Goal: Task Accomplishment & Management: Use online tool/utility

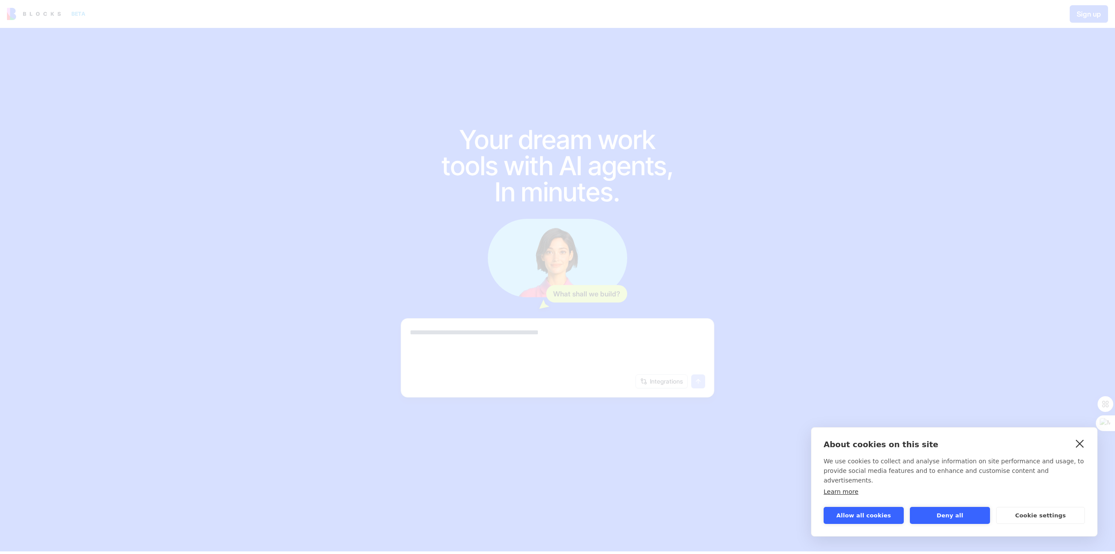
click at [1082, 450] on link "close" at bounding box center [1081, 443] width 14 height 14
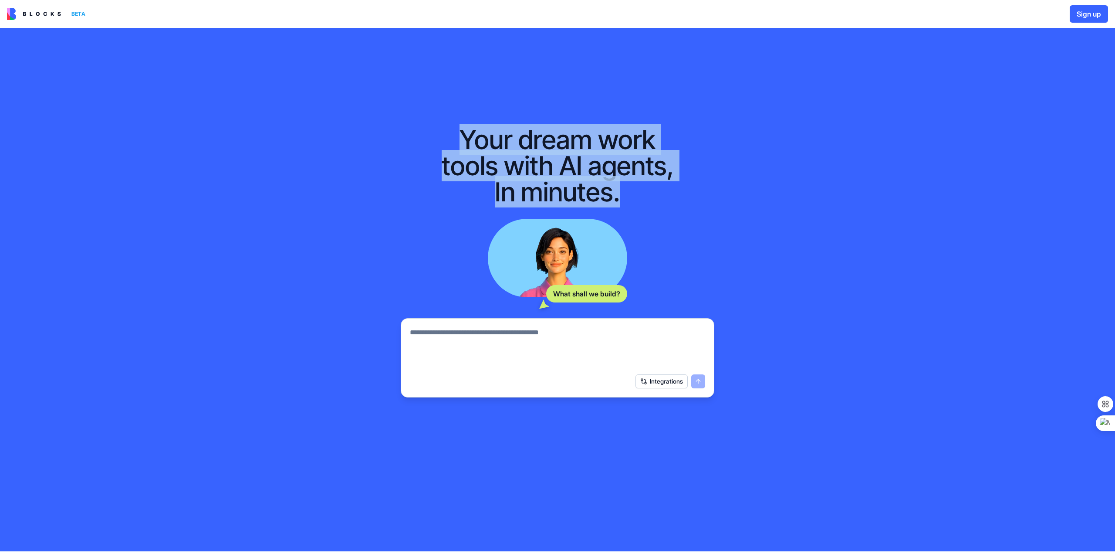
drag, startPoint x: 467, startPoint y: 138, endPoint x: 665, endPoint y: 207, distance: 210.0
click at [665, 212] on div "Your dream work tools with AI agents, In minutes. What shall we build? Integrat…" at bounding box center [558, 254] width 342 height 313
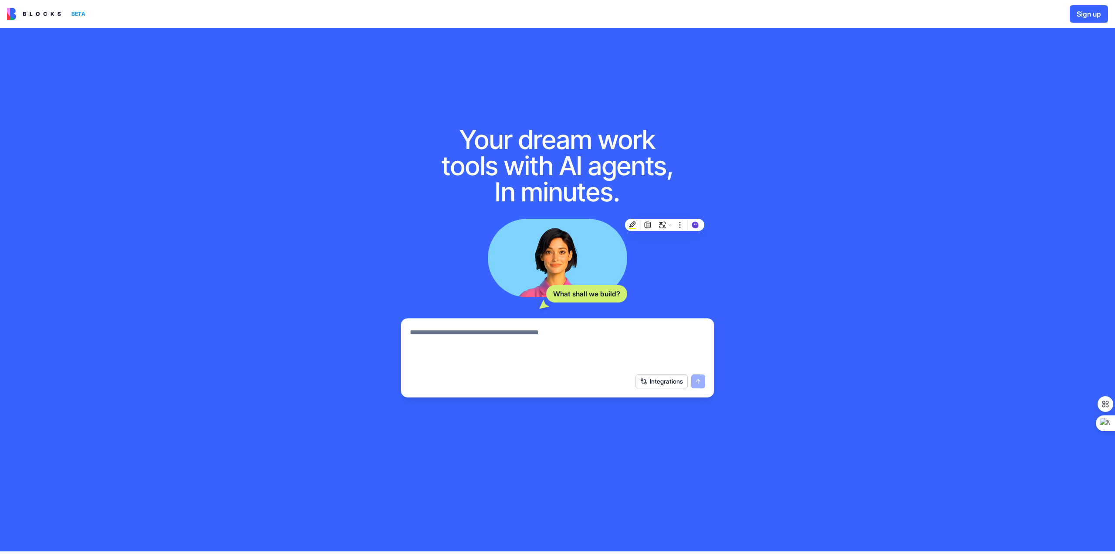
click at [369, 93] on div "Your dream work tools with AI agents, In minutes. What shall we build? Integrat…" at bounding box center [557, 289] width 1115 height 523
click at [444, 79] on div "Your dream work tools with AI agents, In minutes. What shall we build? Integrat…" at bounding box center [557, 289] width 1115 height 523
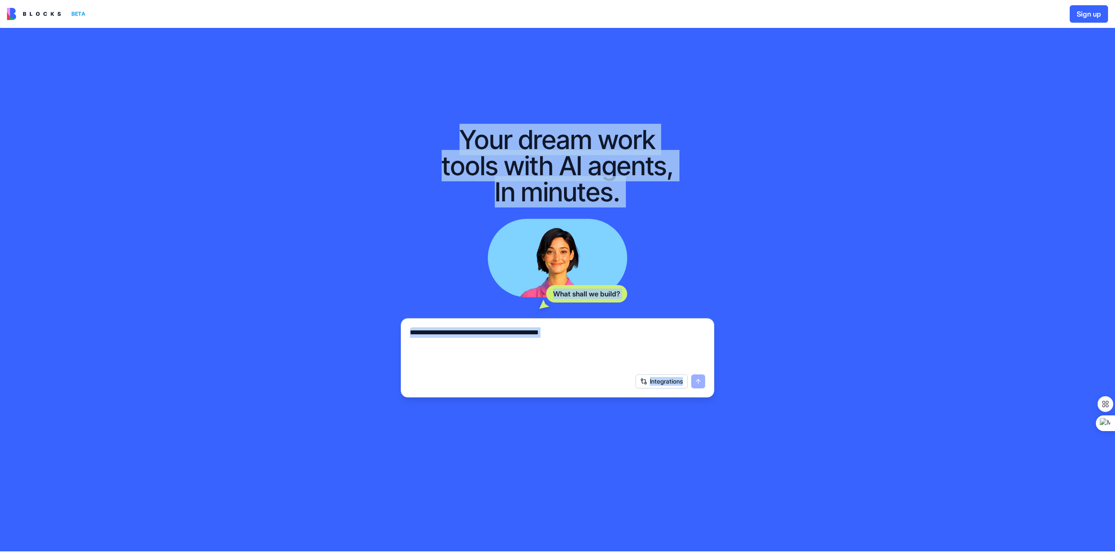
drag, startPoint x: 437, startPoint y: 121, endPoint x: 691, endPoint y: 391, distance: 371.4
click at [691, 391] on div "Your dream work tools with AI agents, In minutes. What shall we build? Integrat…" at bounding box center [558, 254] width 342 height 313
copy div "Your dream work tools with AI agents, In minutes. What shall we build? Integrat…"
click at [656, 382] on button "Integrations" at bounding box center [662, 381] width 52 height 14
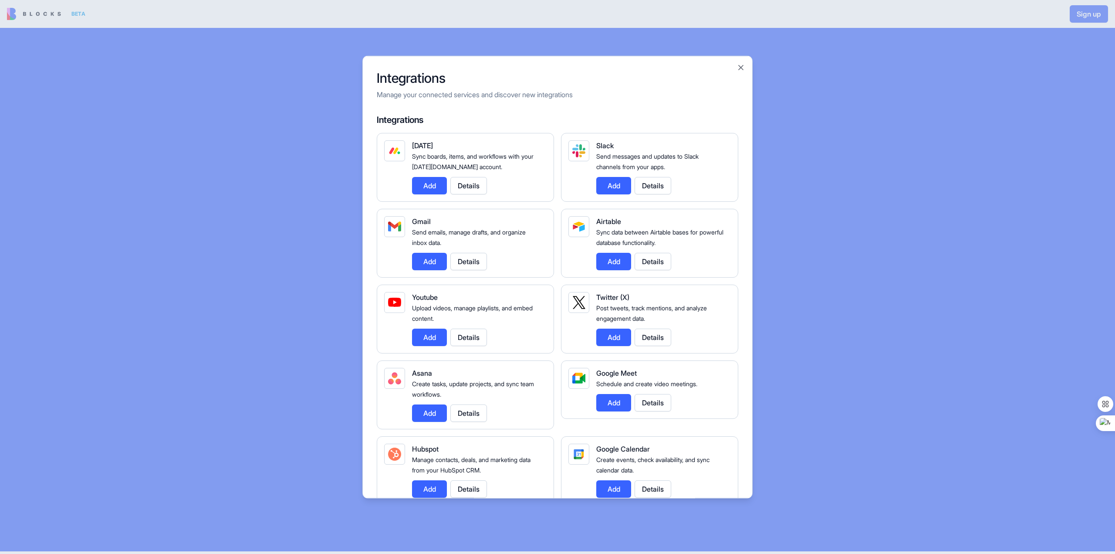
click at [655, 382] on span "Schedule and create video meetings." at bounding box center [646, 383] width 101 height 7
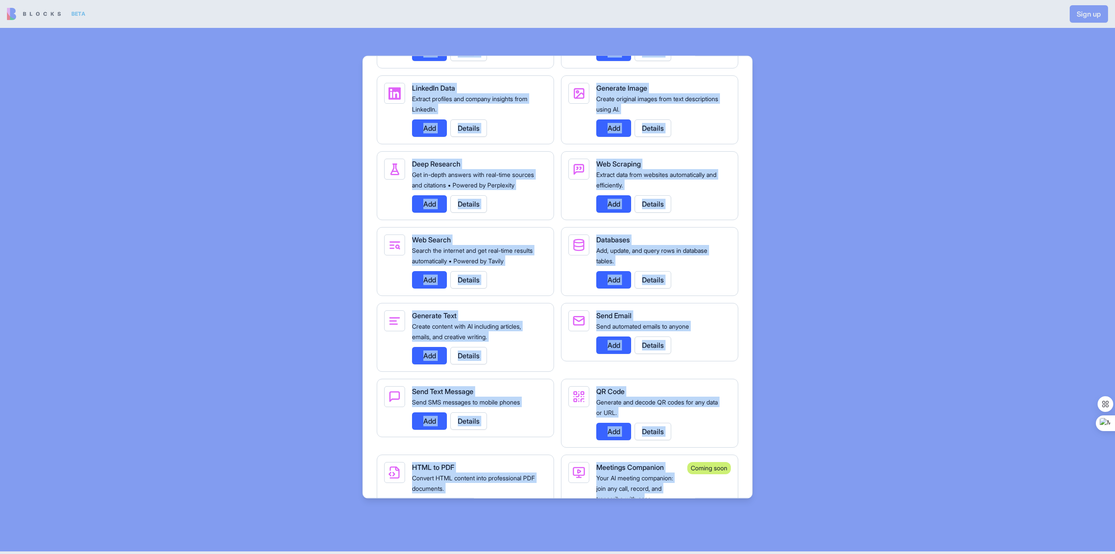
scroll to position [1401, 0]
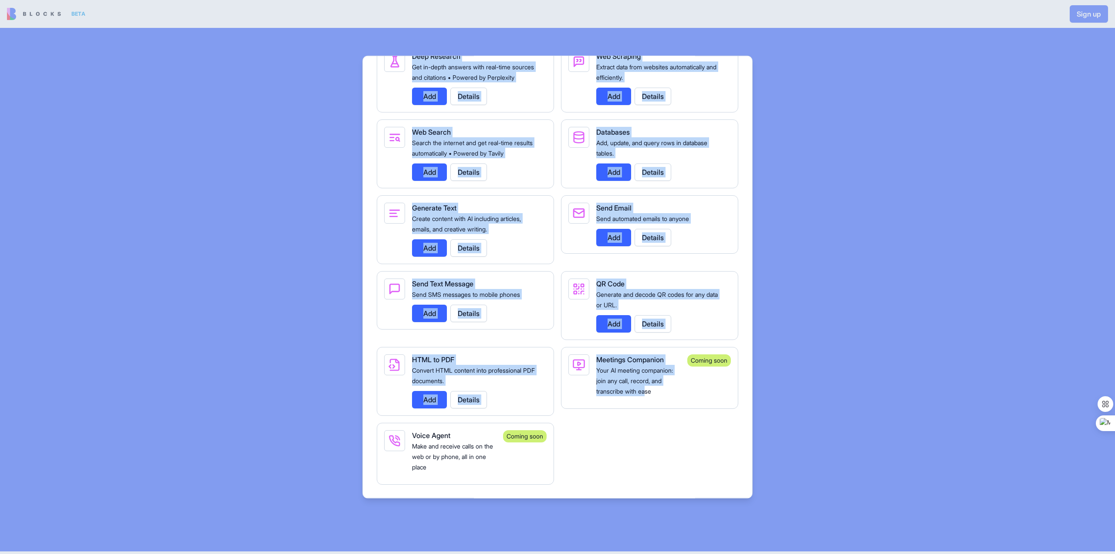
drag, startPoint x: 377, startPoint y: 78, endPoint x: 648, endPoint y: 454, distance: 463.8
copy div "Integrations Manage your connected services and discover new integrations Integ…"
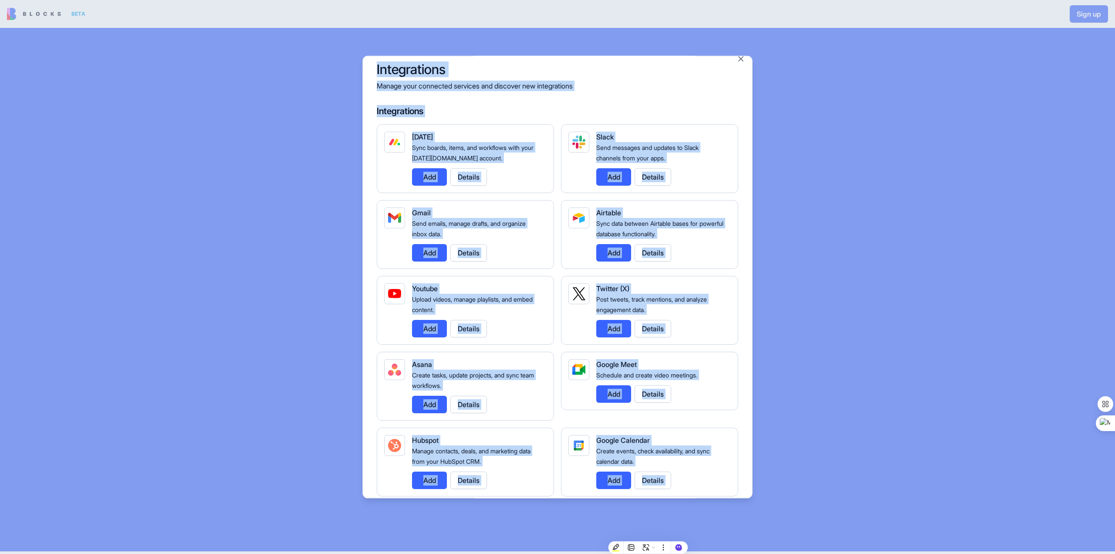
scroll to position [0, 0]
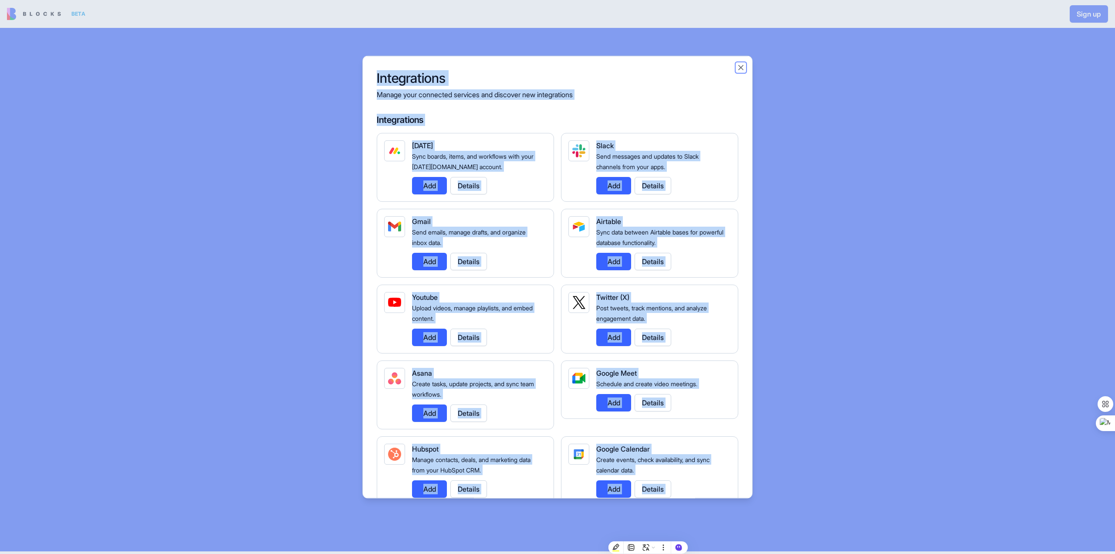
click at [740, 65] on button "Close" at bounding box center [741, 67] width 9 height 9
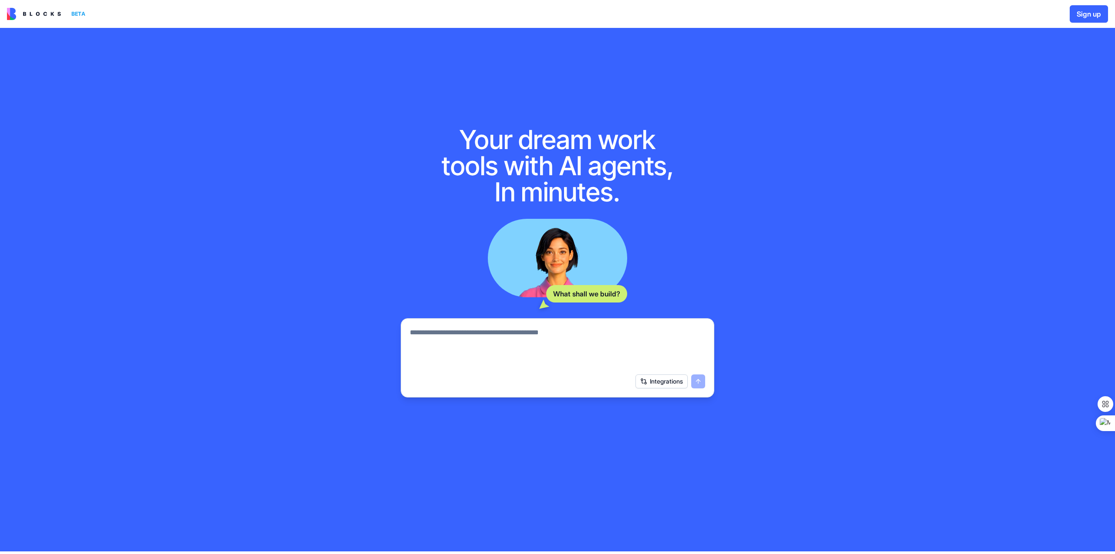
click at [699, 381] on div "Integrations" at bounding box center [671, 381] width 70 height 14
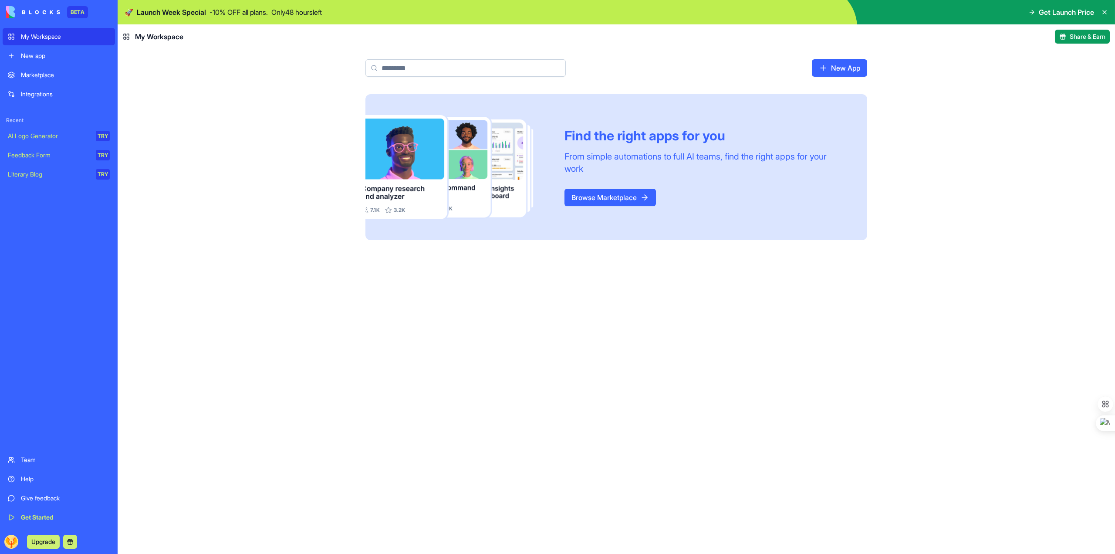
click at [605, 187] on div "Find the right apps for you From simple automations to full AI teams, find the …" at bounding box center [716, 167] width 303 height 78
click at [602, 192] on link "Browse Marketplace" at bounding box center [611, 197] width 92 height 17
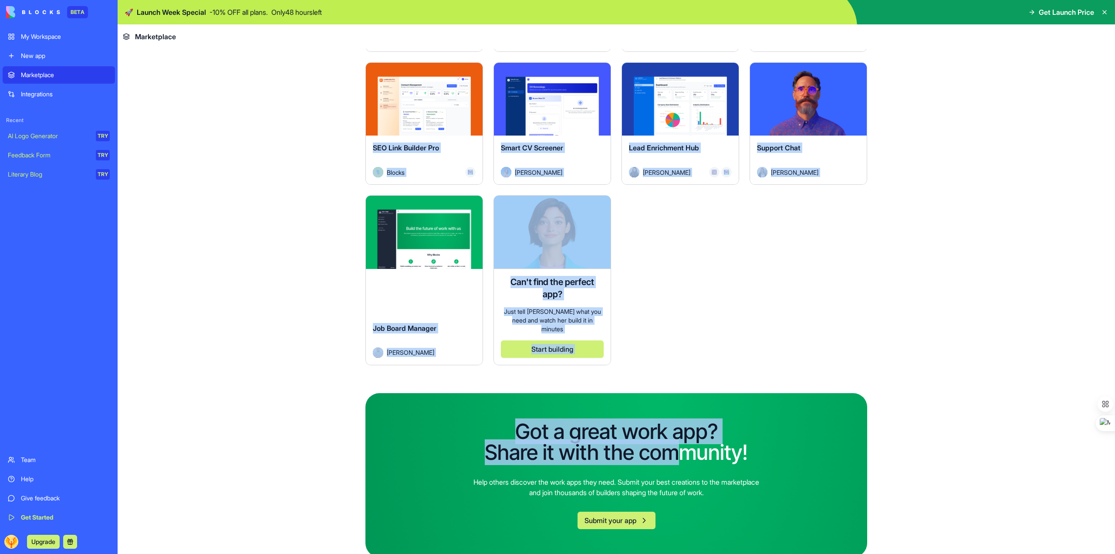
scroll to position [2430, 0]
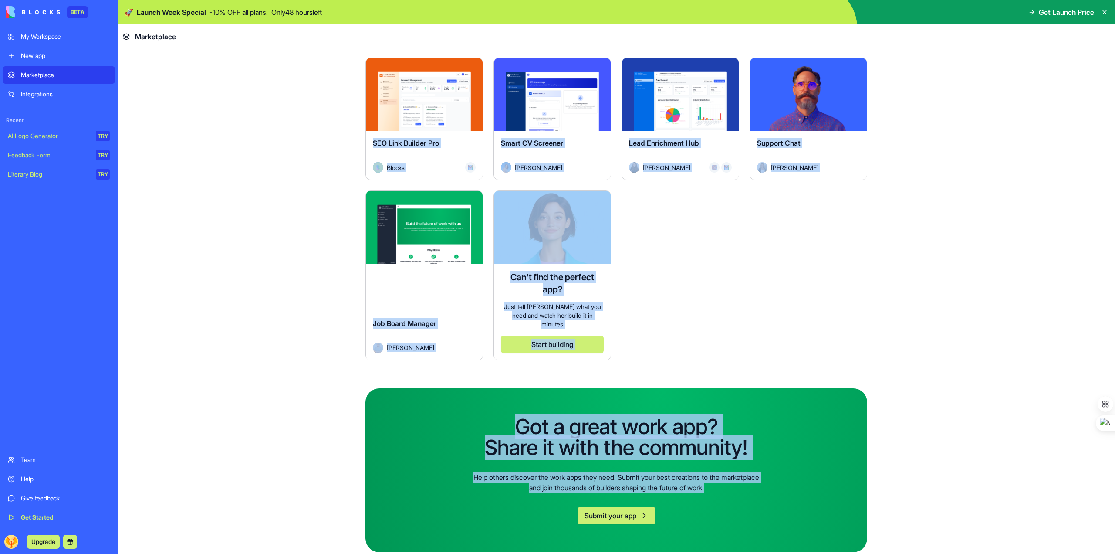
drag, startPoint x: 359, startPoint y: 203, endPoint x: 783, endPoint y: 529, distance: 534.8
copy div "Explore Hiring Application Form Blocks Explore Order Form Blocks Explore Intake…"
click at [280, 237] on main "Earn Free Credits Discover work tools for any task Marketing HR Freelancers Sal…" at bounding box center [617, 301] width 998 height 505
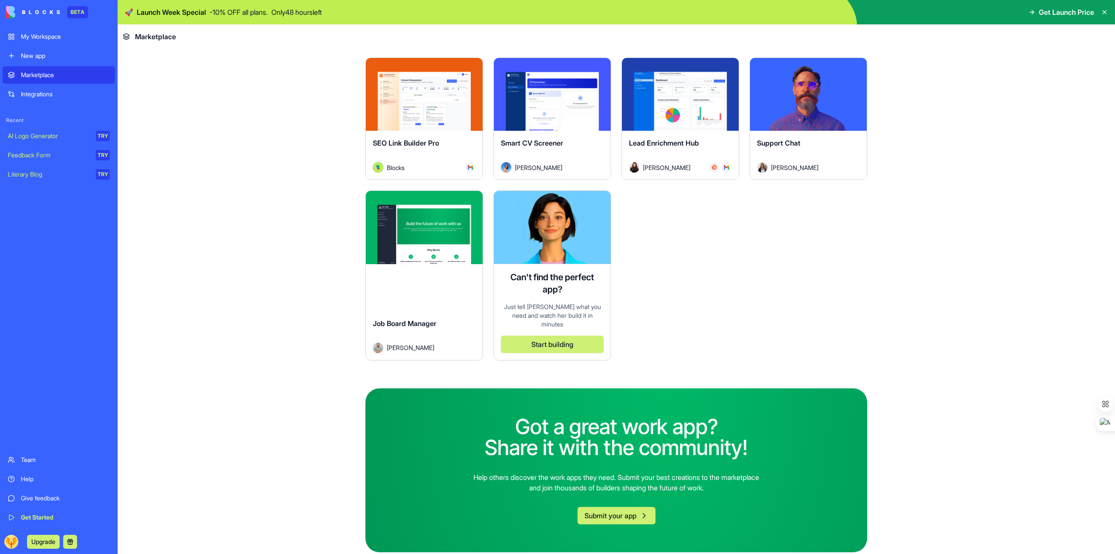
click at [36, 173] on div "Literary Blog" at bounding box center [49, 174] width 82 height 9
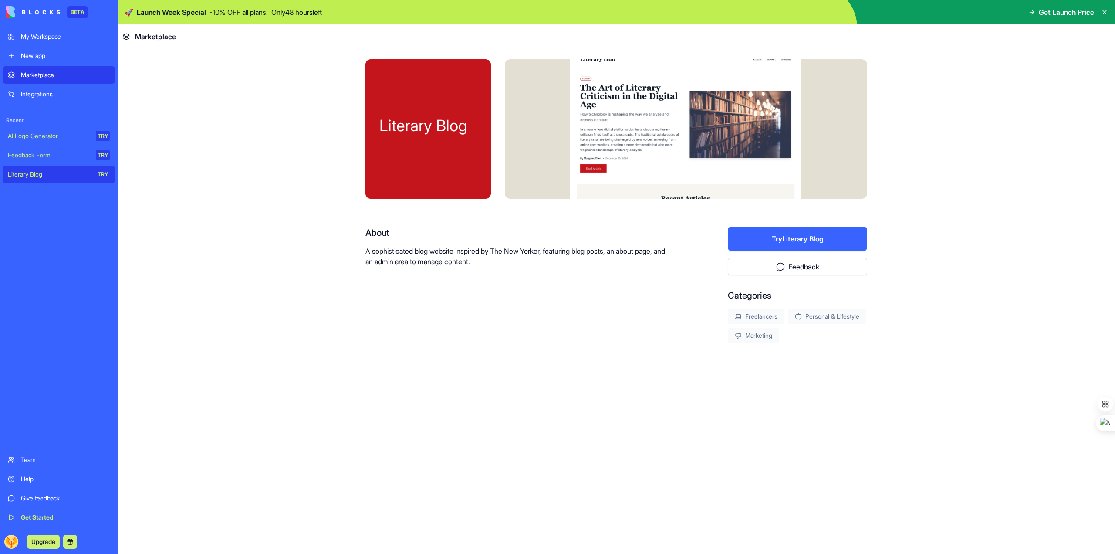
click at [48, 95] on div "Integrations" at bounding box center [65, 94] width 89 height 9
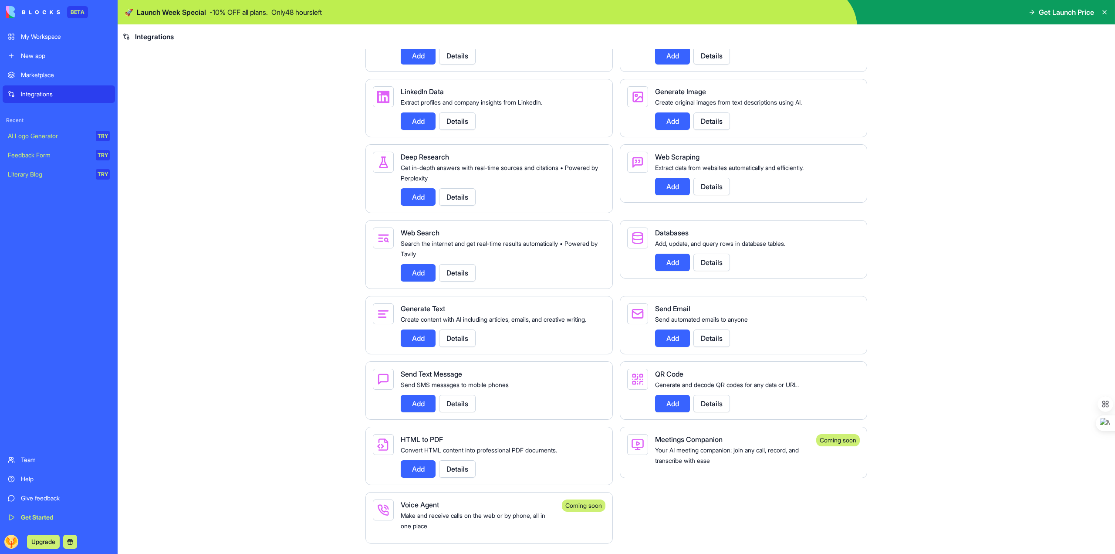
scroll to position [1132, 0]
click at [46, 12] on img at bounding box center [33, 12] width 54 height 12
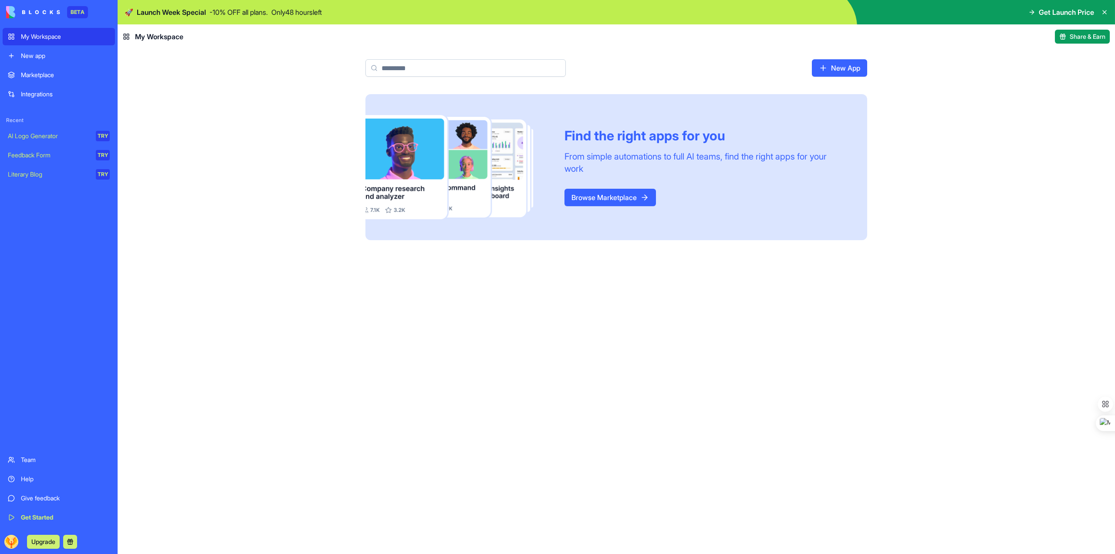
click at [33, 476] on div "Help" at bounding box center [65, 478] width 89 height 9
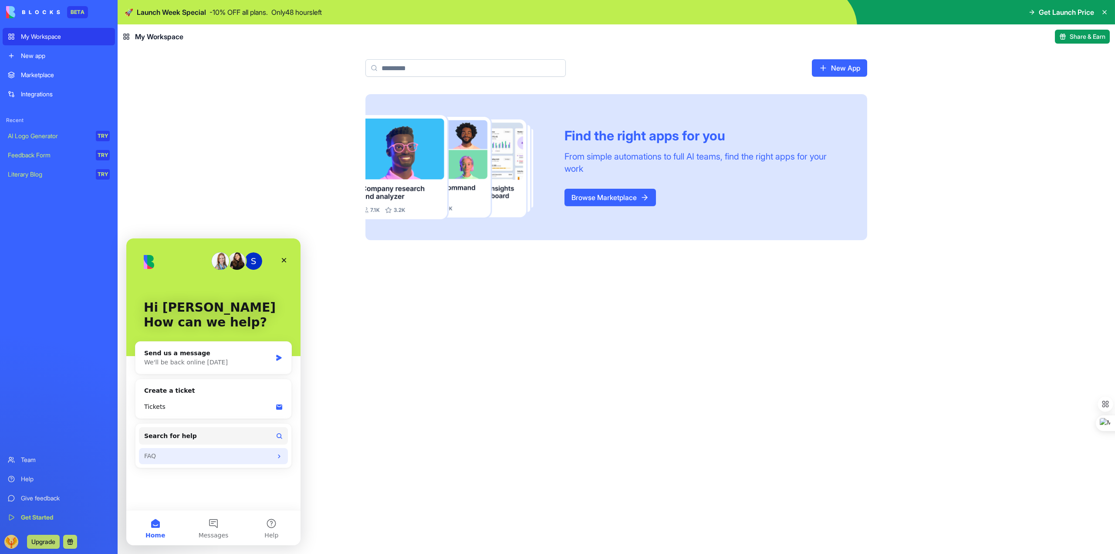
click at [159, 454] on div "FAQ" at bounding box center [208, 455] width 128 height 9
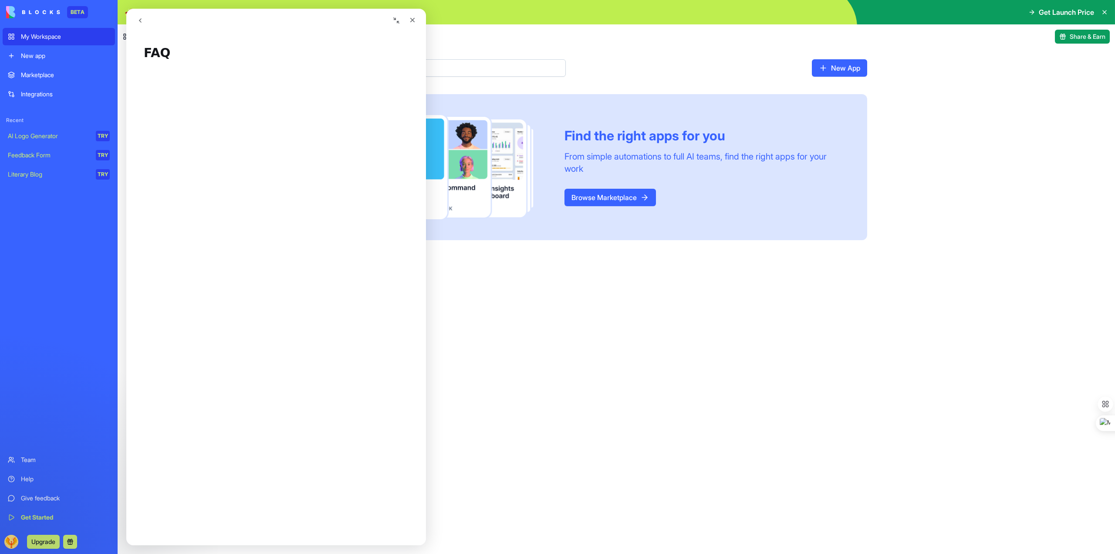
click at [511, 315] on div "Find the right apps for you From simple automations to full AI teams, find the …" at bounding box center [617, 324] width 998 height 460
click at [599, 199] on link "Browse Marketplace" at bounding box center [611, 197] width 92 height 17
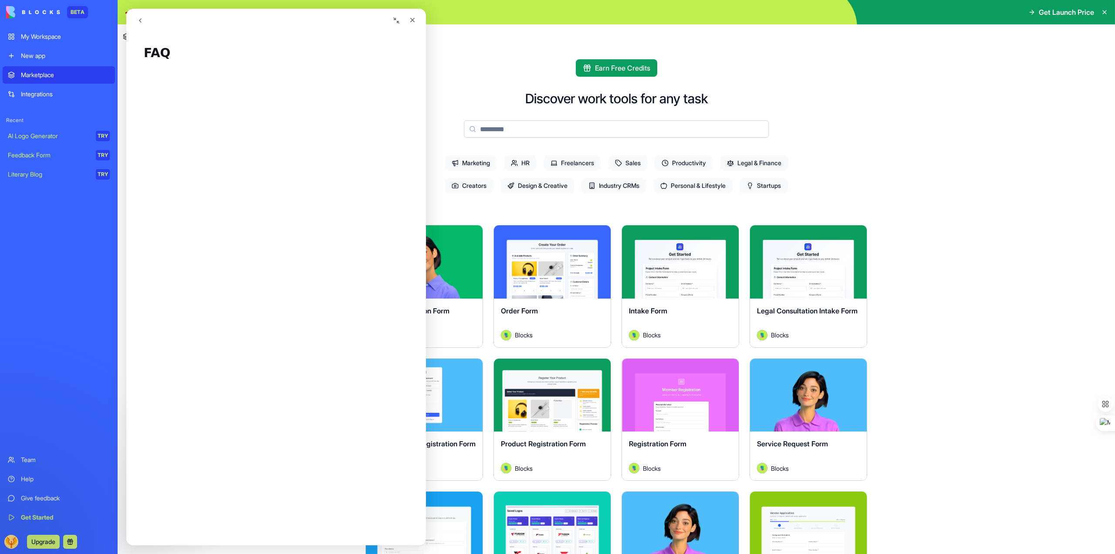
scroll to position [1074, 0]
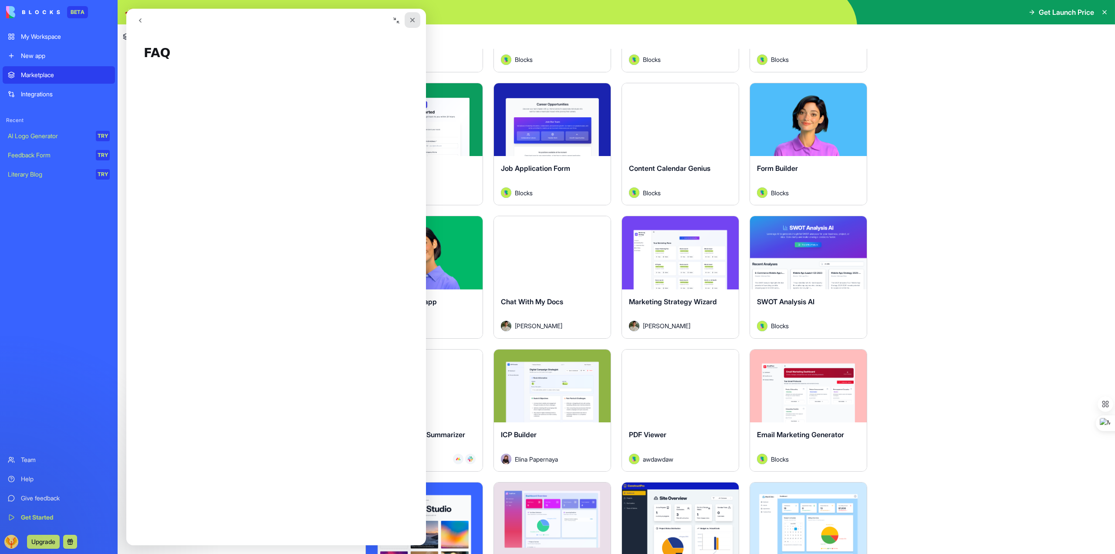
click at [414, 17] on icon "Close" at bounding box center [412, 20] width 7 height 7
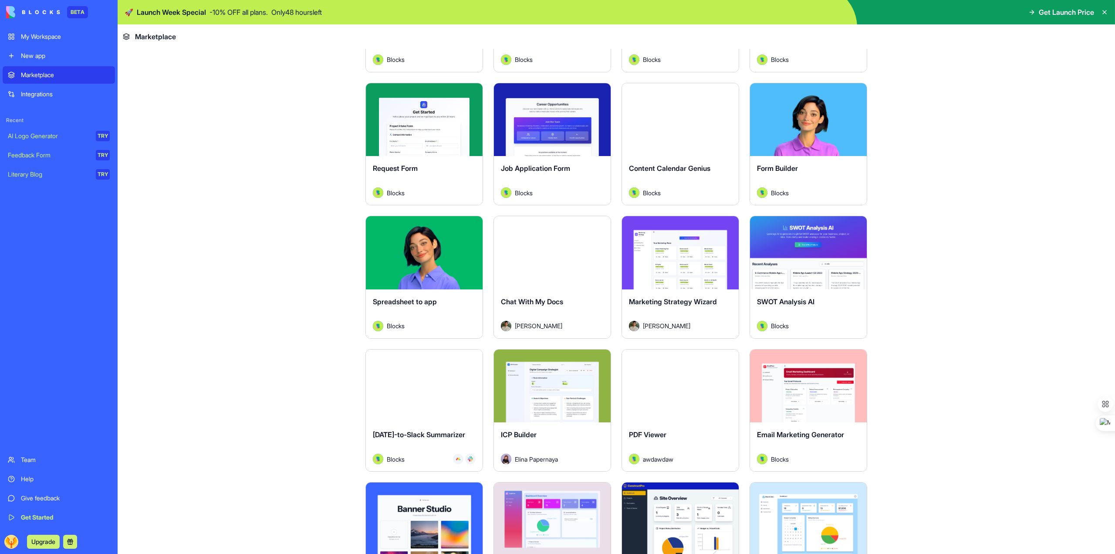
scroll to position [0, 0]
click at [423, 302] on span "Spreadsheet to app" at bounding box center [405, 301] width 64 height 9
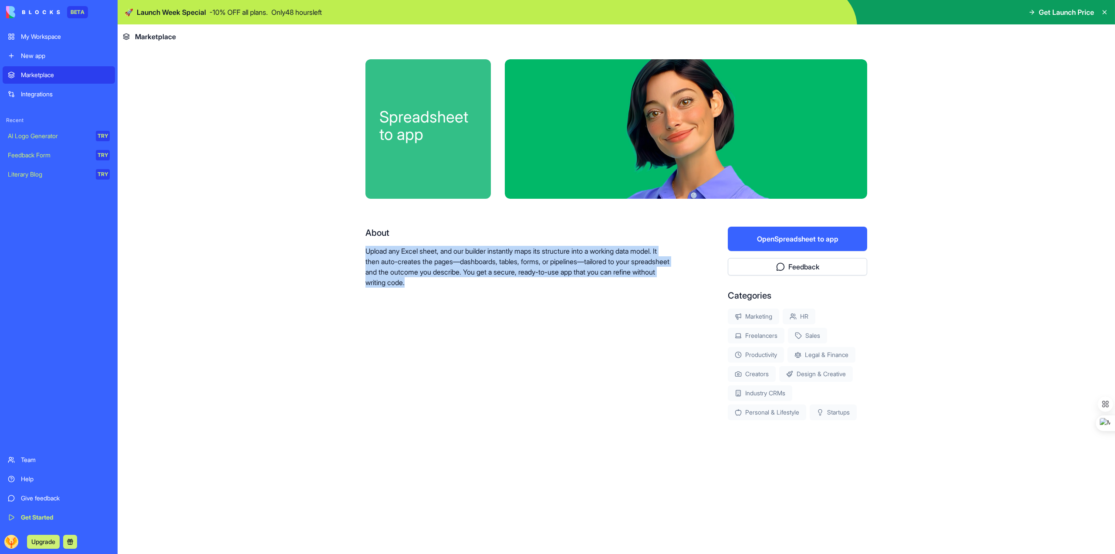
drag, startPoint x: 356, startPoint y: 247, endPoint x: 539, endPoint y: 291, distance: 188.8
click at [539, 291] on div "Spreadsheet to app About Upload any Excel sheet, and our builder instantly maps…" at bounding box center [617, 267] width 558 height 437
copy p "Upload any Excel sheet, and our builder instantly maps its structure into a wor…"
click at [560, 365] on div "About Upload any Excel sheet, and our builder instantly maps its structure into…" at bounding box center [519, 323] width 307 height 193
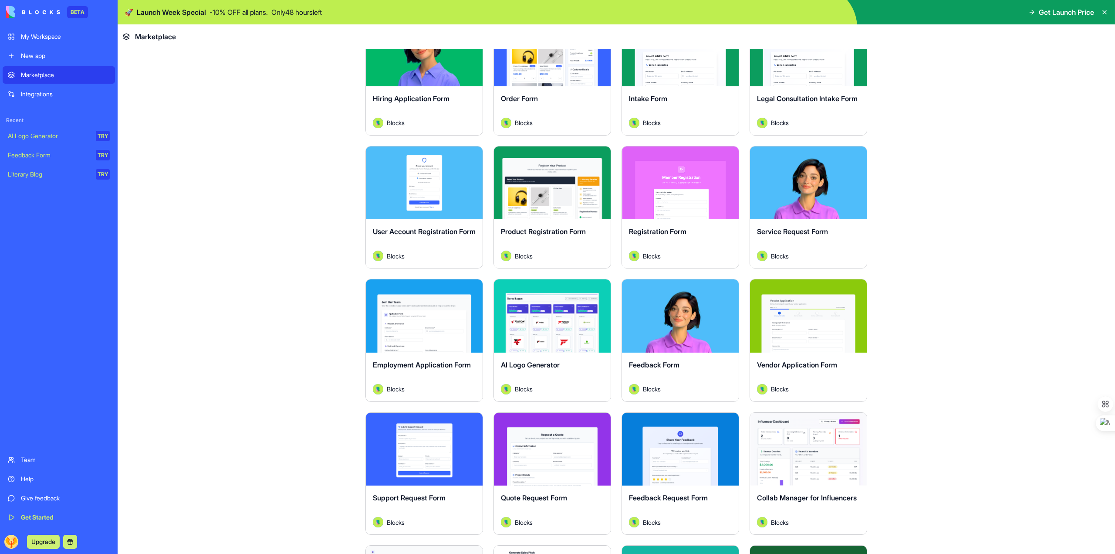
scroll to position [218, 0]
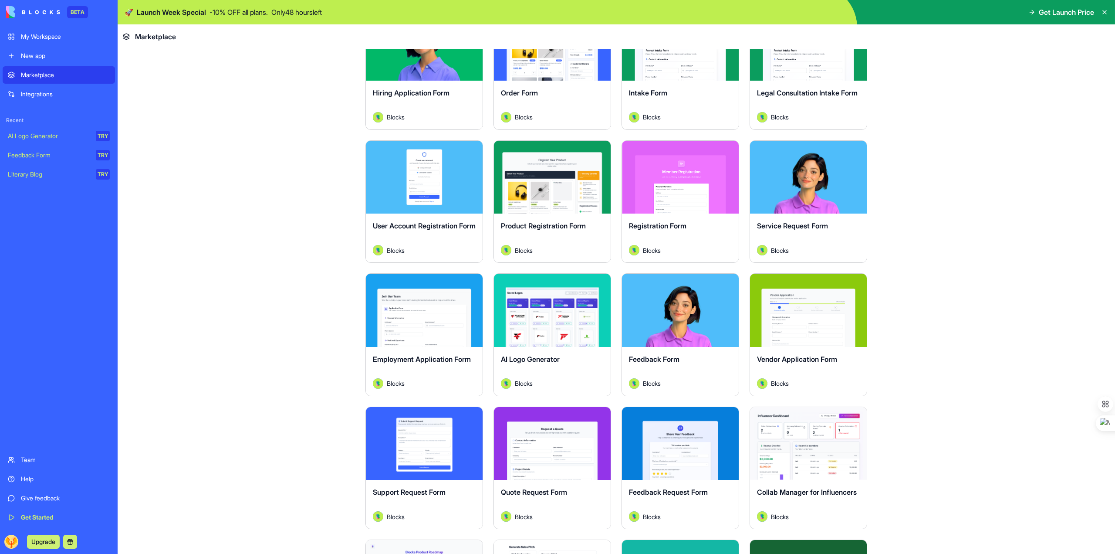
click at [529, 359] on span "AI Logo Generator" at bounding box center [530, 359] width 59 height 9
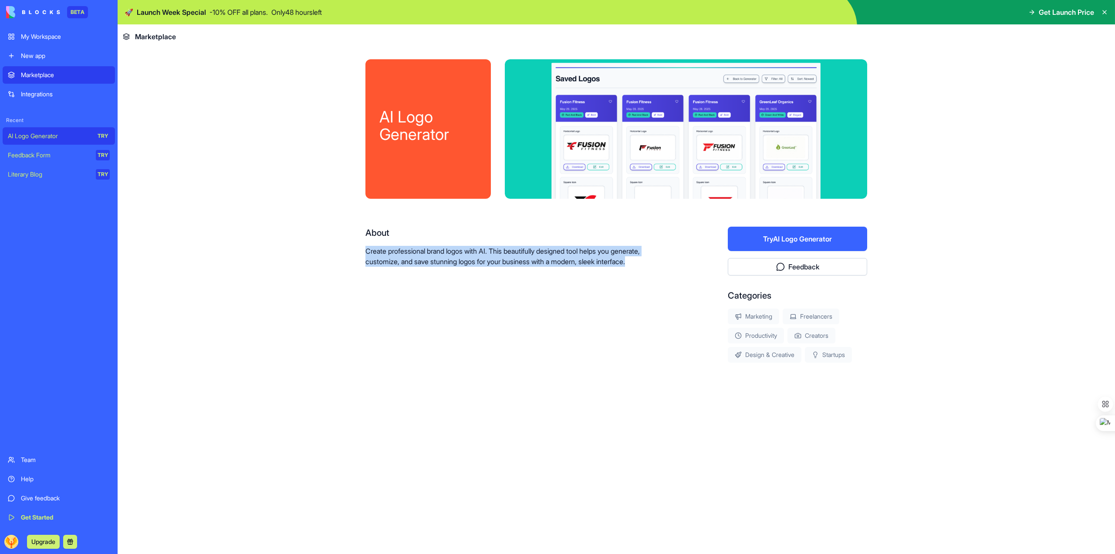
drag, startPoint x: 354, startPoint y: 244, endPoint x: 657, endPoint y: 270, distance: 304.8
click at [657, 270] on div "AI Logo Generator About Create professional brand logos with AI. This beautiful…" at bounding box center [617, 239] width 558 height 380
copy p "Create professional brand logos with AI. This beautifully designed tool helps y…"
click at [770, 240] on button "Try AI Logo Generator" at bounding box center [797, 239] width 139 height 24
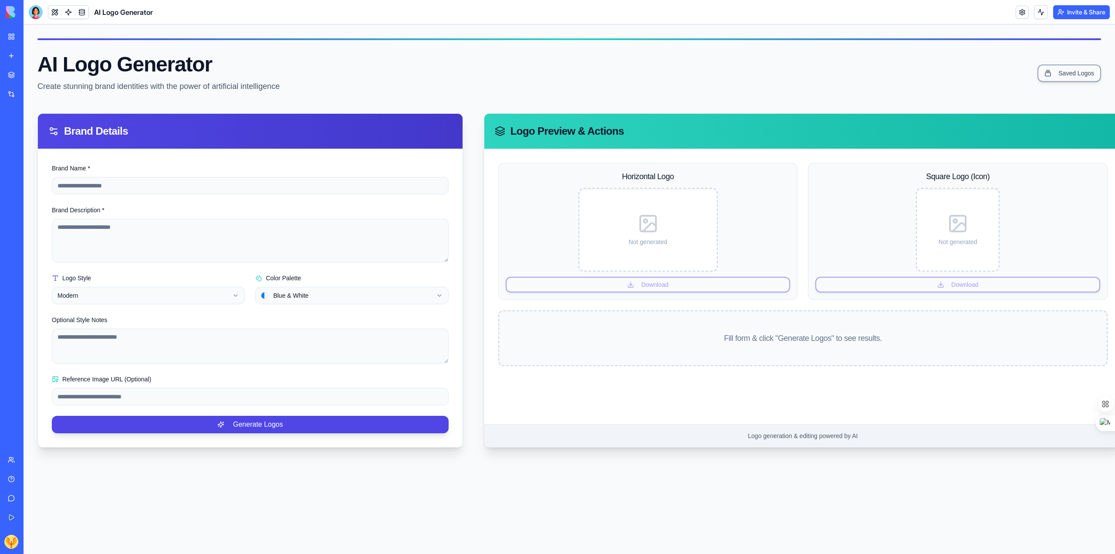
click at [21, 451] on div "My Workspace New app Marketplace Integrations Recent AI Logo Generator Feedback…" at bounding box center [12, 277] width 18 height 498
click at [30, 457] on div "Team" at bounding box center [26, 459] width 11 height 9
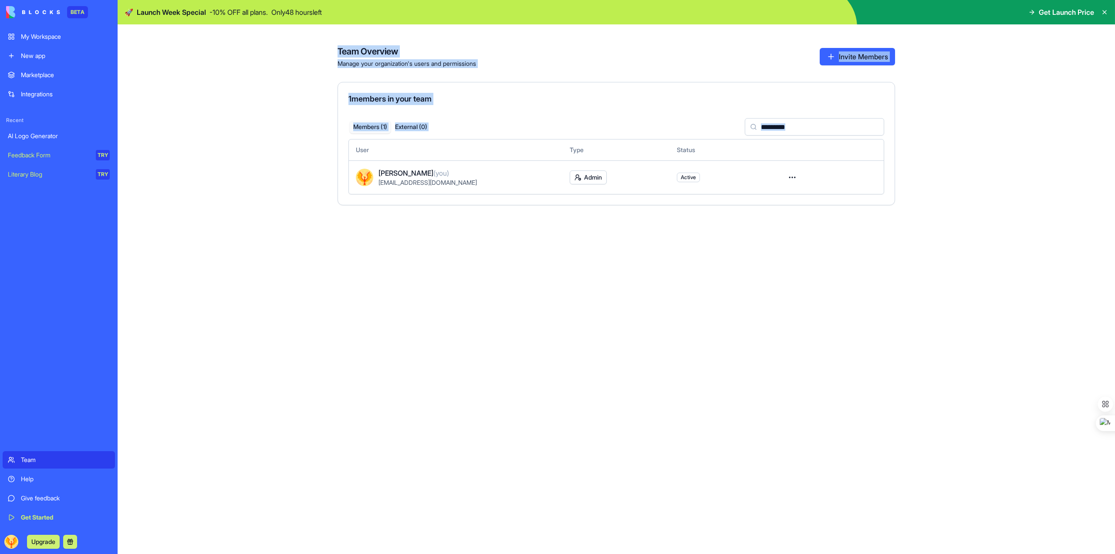
drag, startPoint x: 337, startPoint y: 50, endPoint x: 903, endPoint y: 194, distance: 584.4
click at [903, 194] on div "Team Overview Manage your organization's users and permissions Invite Members 1…" at bounding box center [617, 288] width 998 height 529
copy div "Team Overview Manage your organization's users and permissions Invite Members 1…"
